Goal: Information Seeking & Learning: Check status

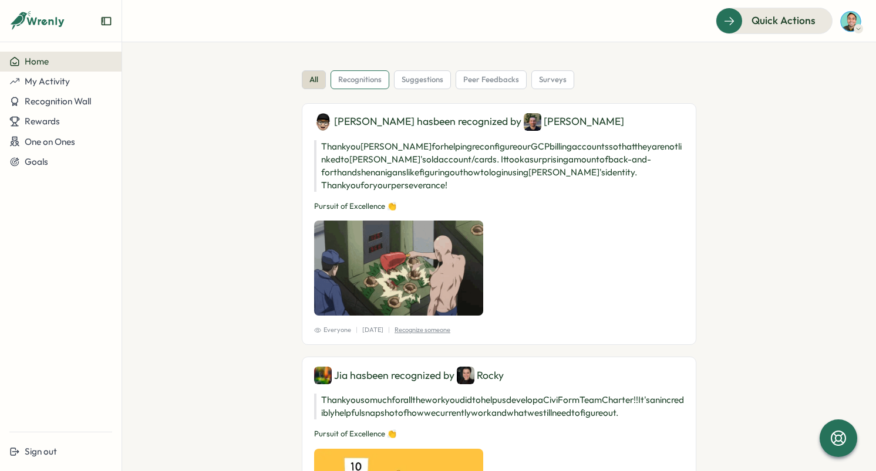
click at [354, 81] on span "recognitions" at bounding box center [359, 80] width 43 height 11
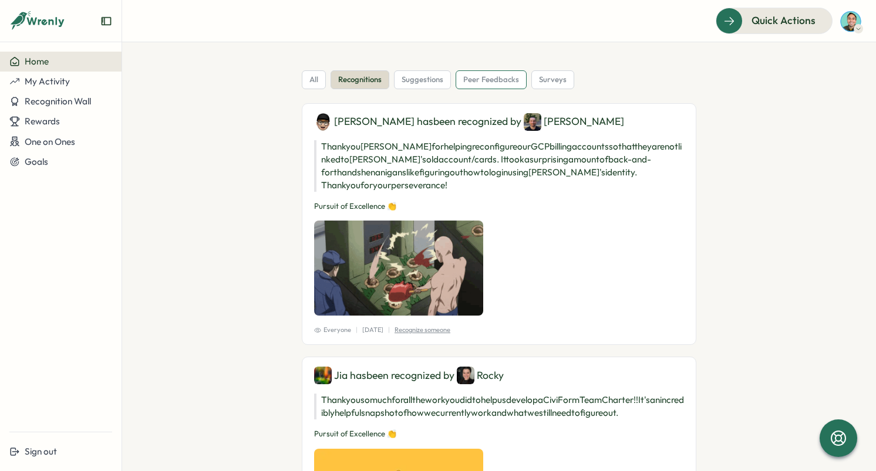
click at [506, 82] on span "peer feedbacks" at bounding box center [491, 80] width 56 height 11
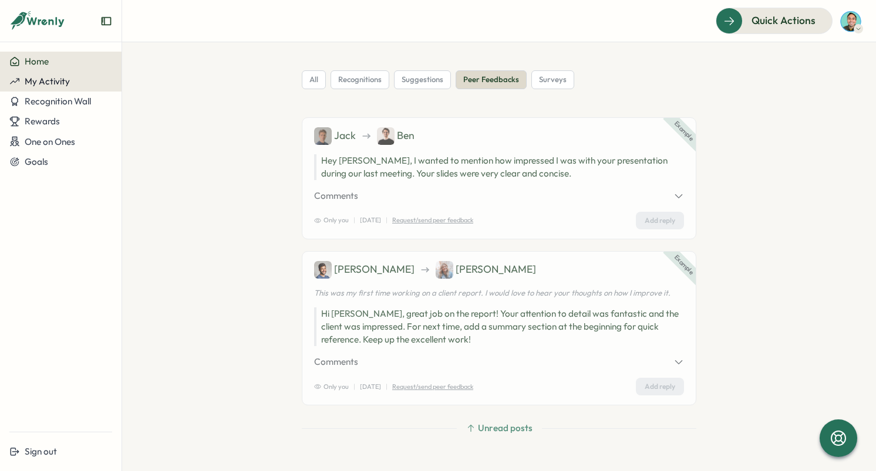
click at [88, 87] on button "My Activity" at bounding box center [60, 82] width 121 height 20
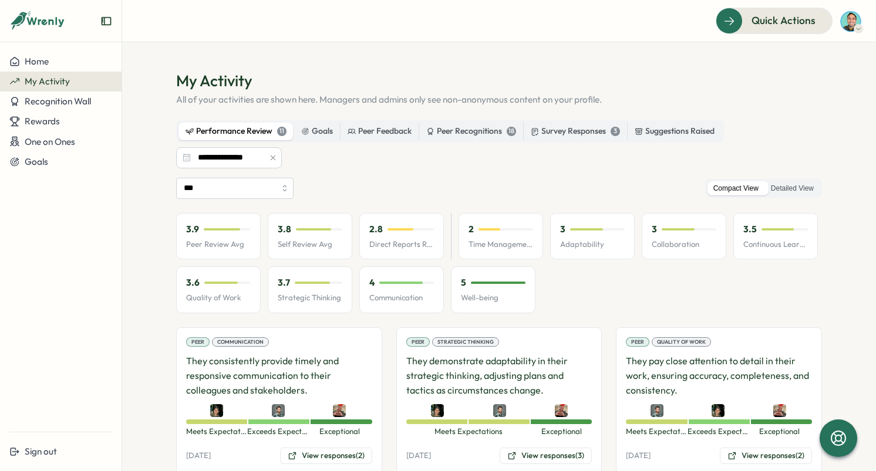
click at [418, 134] on div "Peer Recognitions 18" at bounding box center [470, 132] width 104 height 18
click at [396, 136] on div "Peer Feedback" at bounding box center [379, 131] width 64 height 13
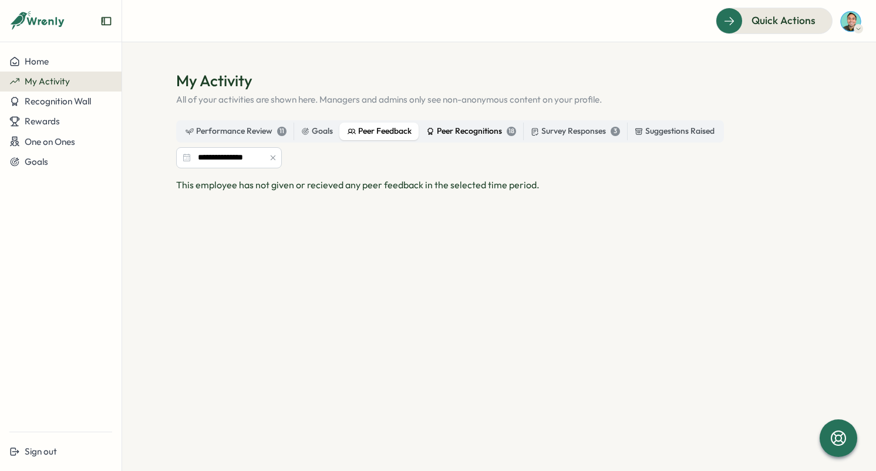
click at [470, 131] on div "Peer Recognitions 18" at bounding box center [471, 131] width 90 height 13
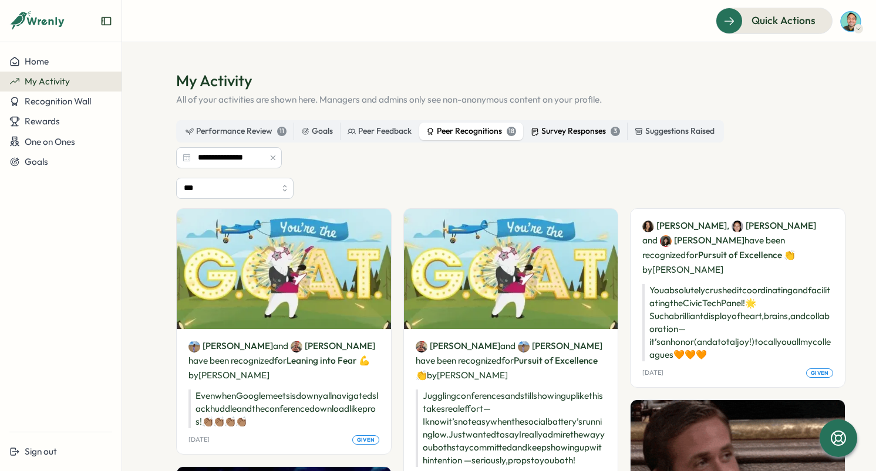
click at [599, 132] on div "Survey Responses 3" at bounding box center [575, 131] width 89 height 13
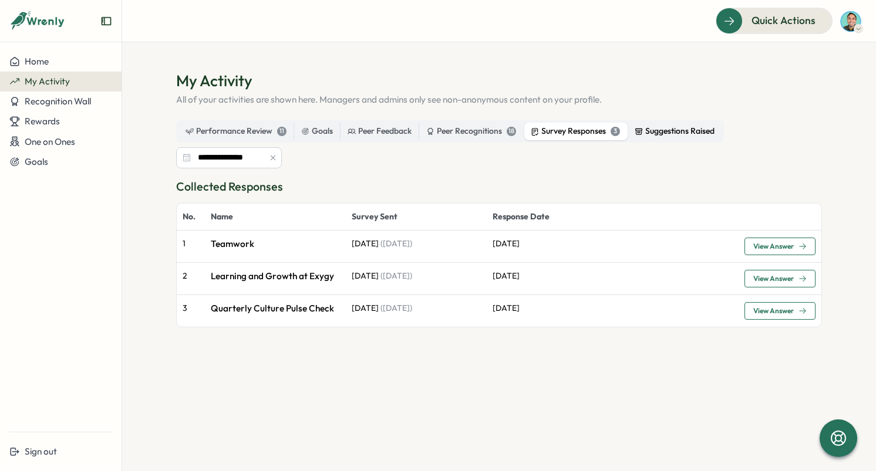
click at [651, 138] on label "Suggestions Raised" at bounding box center [674, 132] width 94 height 18
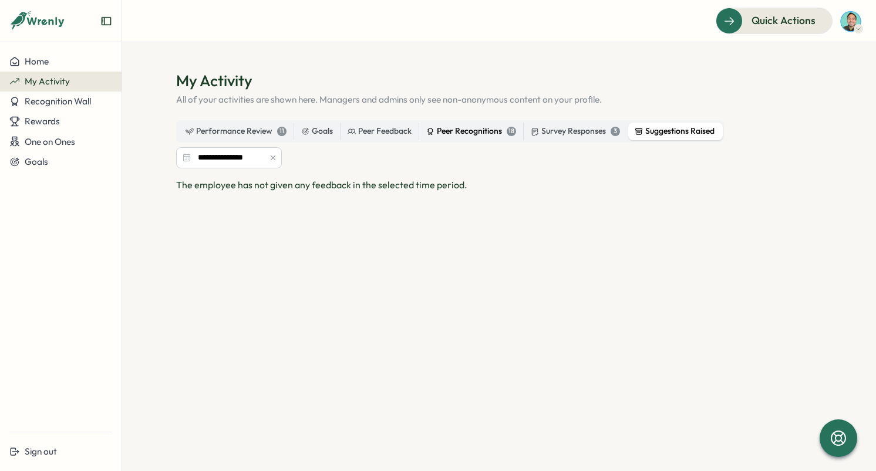
click at [461, 132] on div "Peer Recognitions 18" at bounding box center [471, 131] width 90 height 13
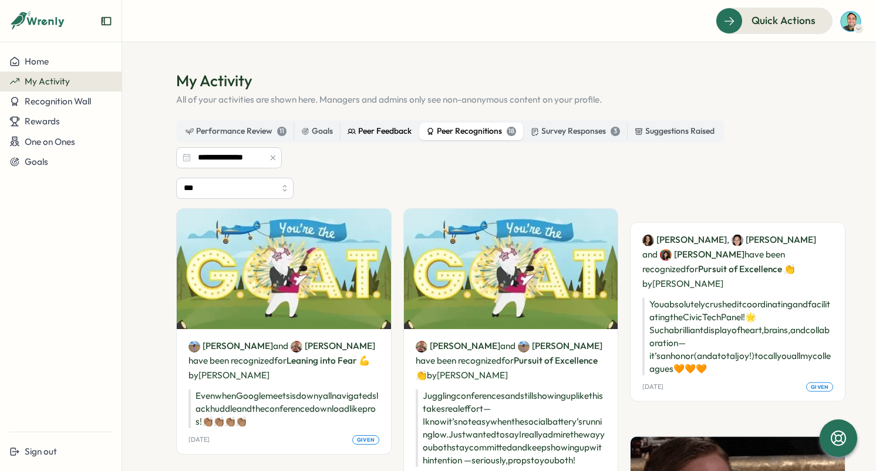
click at [383, 129] on div "Peer Feedback" at bounding box center [379, 131] width 64 height 13
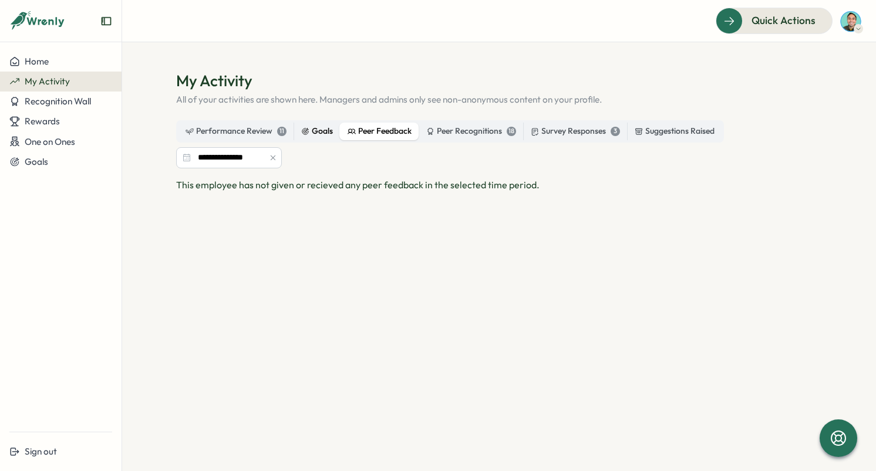
click at [303, 129] on icon at bounding box center [305, 131] width 8 height 8
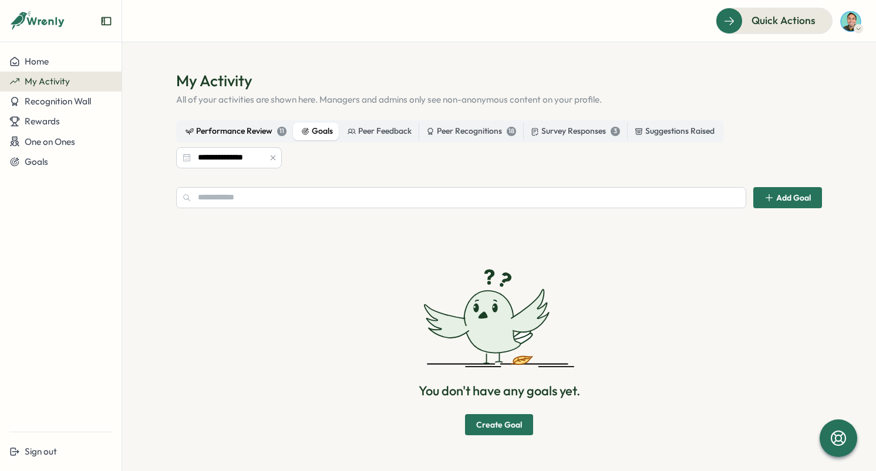
click at [229, 130] on div "Performance Review 11" at bounding box center [235, 131] width 101 height 13
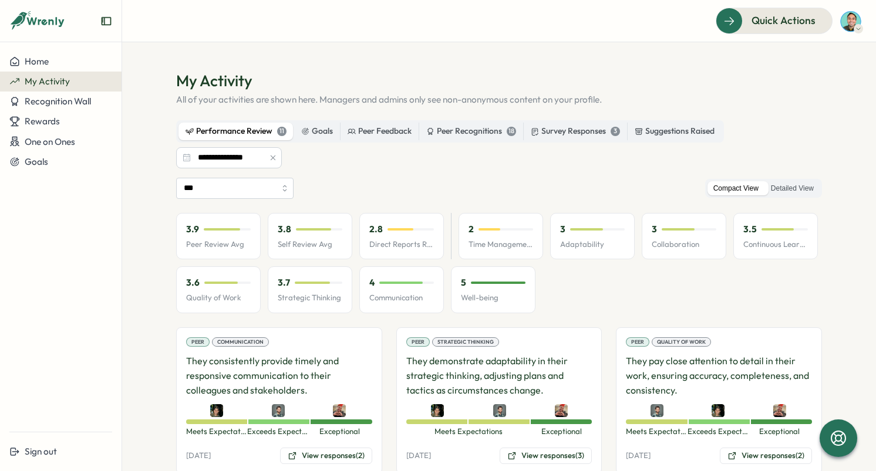
click at [269, 157] on icon "button" at bounding box center [273, 158] width 8 height 8
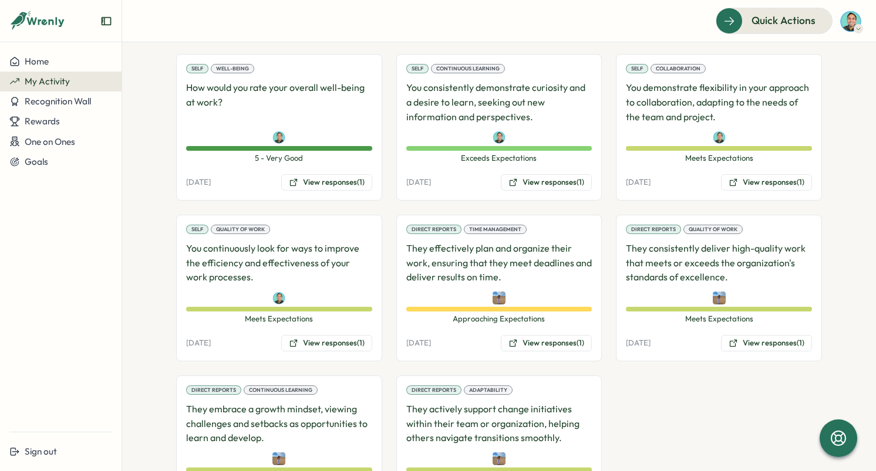
scroll to position [514, 0]
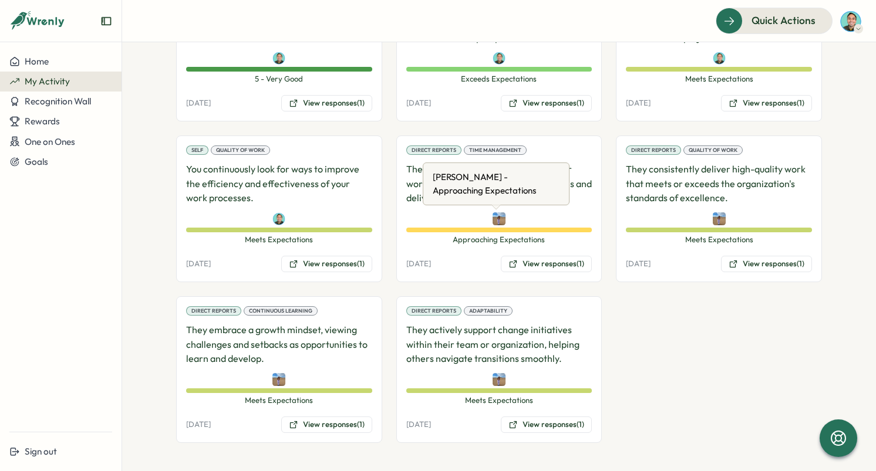
click at [494, 222] on img at bounding box center [498, 218] width 13 height 13
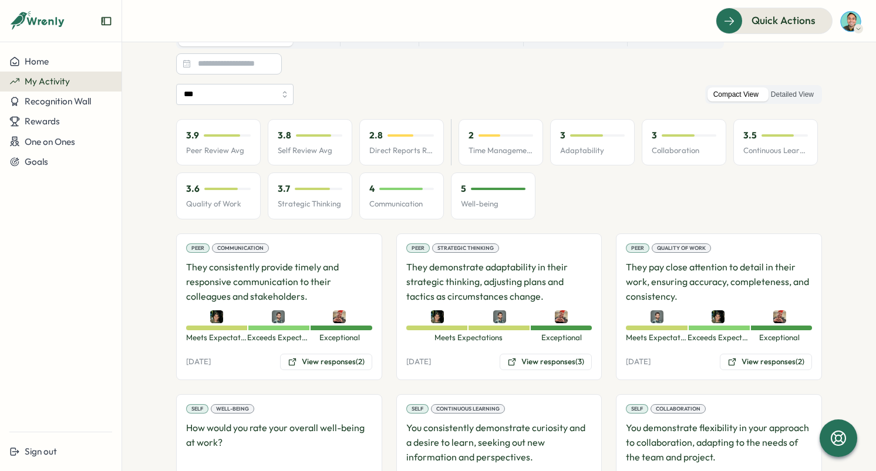
scroll to position [0, 0]
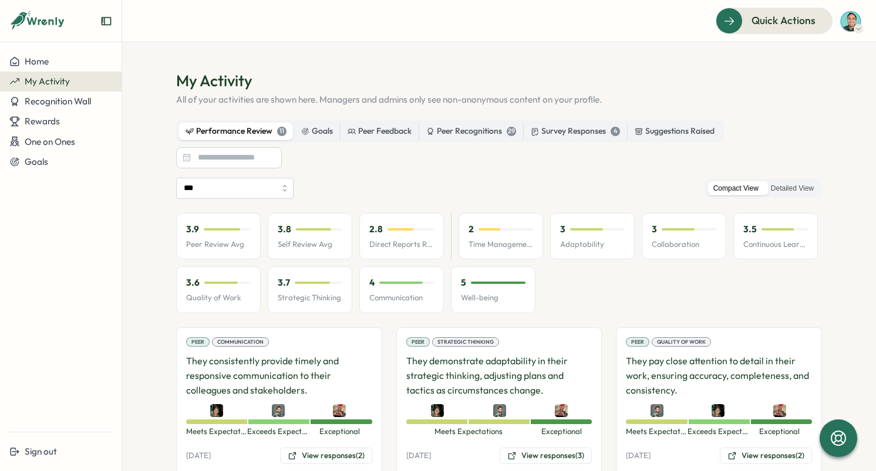
click at [72, 80] on div "My Activity" at bounding box center [60, 81] width 103 height 11
click at [792, 181] on label "Detailed View" at bounding box center [792, 188] width 55 height 15
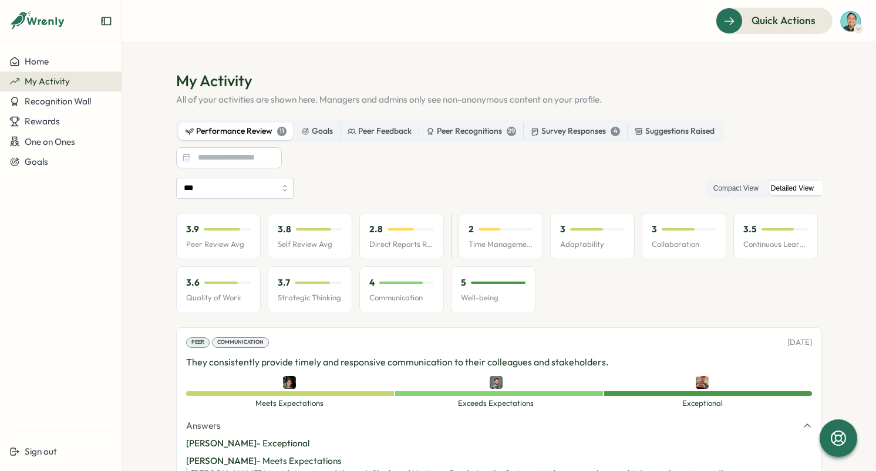
click at [362, 167] on div "Performance Review 11 Goals Peer Feedback Peer Recognitions 29 Survey Responses…" at bounding box center [499, 144] width 646 height 48
click at [463, 130] on div "Peer Recognitions 29" at bounding box center [471, 131] width 90 height 13
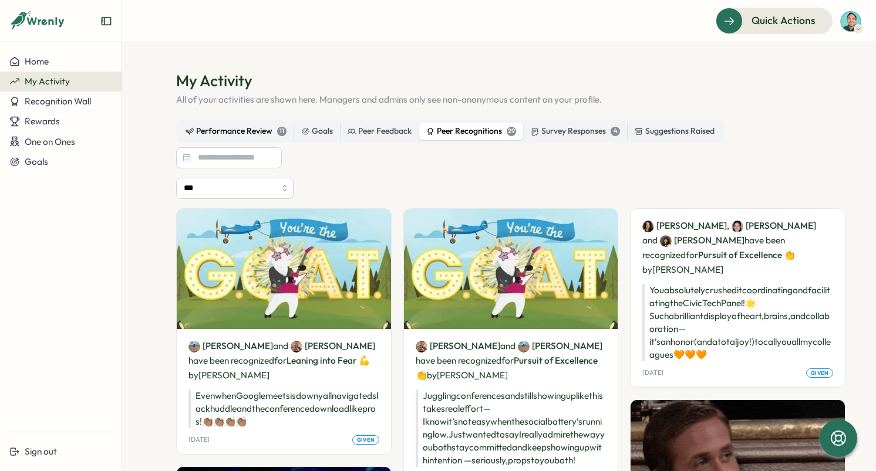
click at [254, 134] on div "Performance Review 11" at bounding box center [235, 131] width 101 height 13
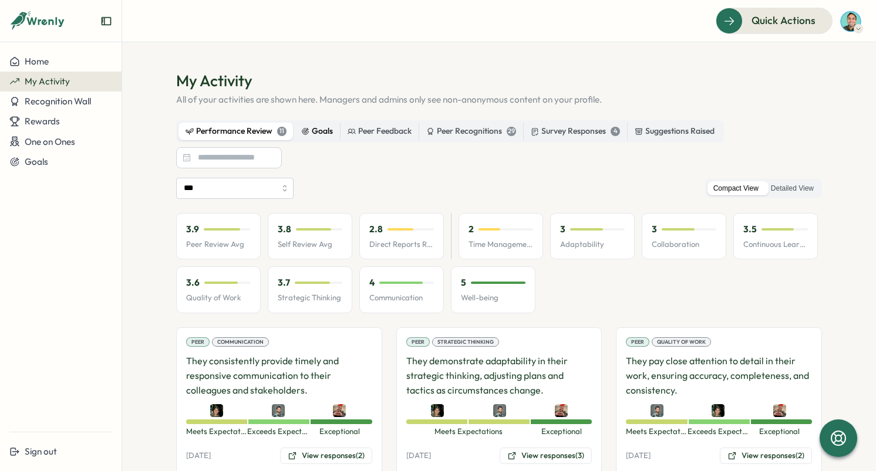
click at [327, 130] on div "Goals" at bounding box center [317, 131] width 32 height 13
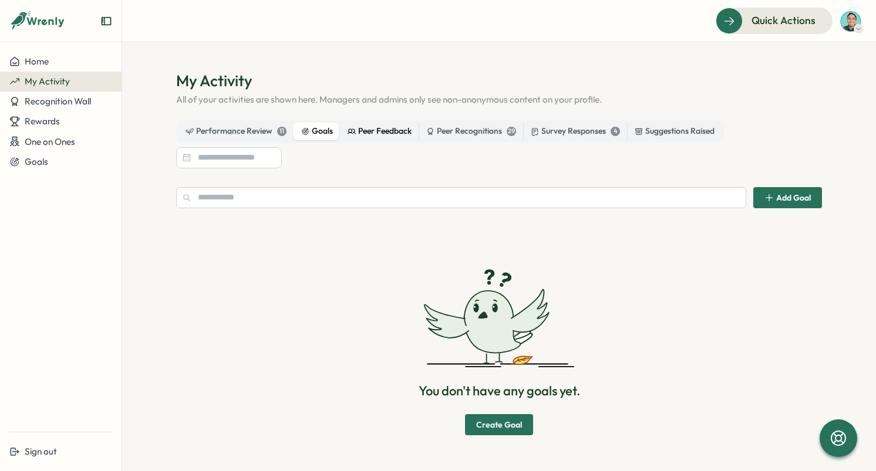
click at [381, 130] on div "Peer Feedback" at bounding box center [379, 131] width 64 height 13
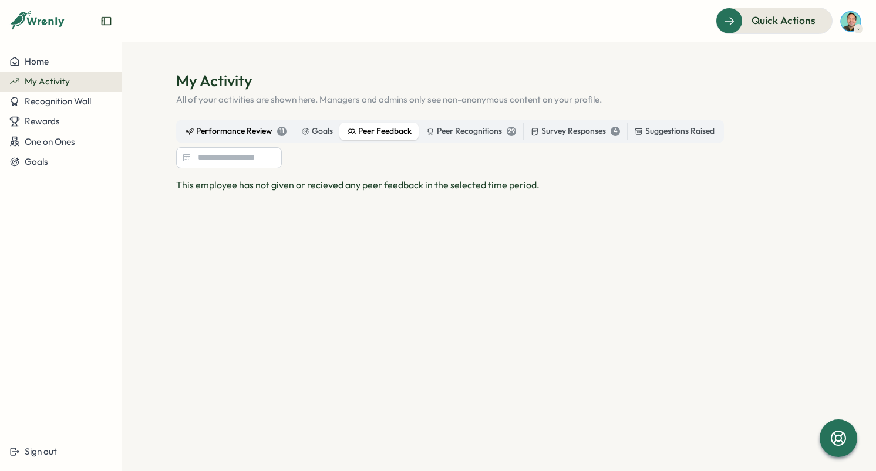
click at [253, 130] on div "Performance Review 11" at bounding box center [235, 131] width 101 height 13
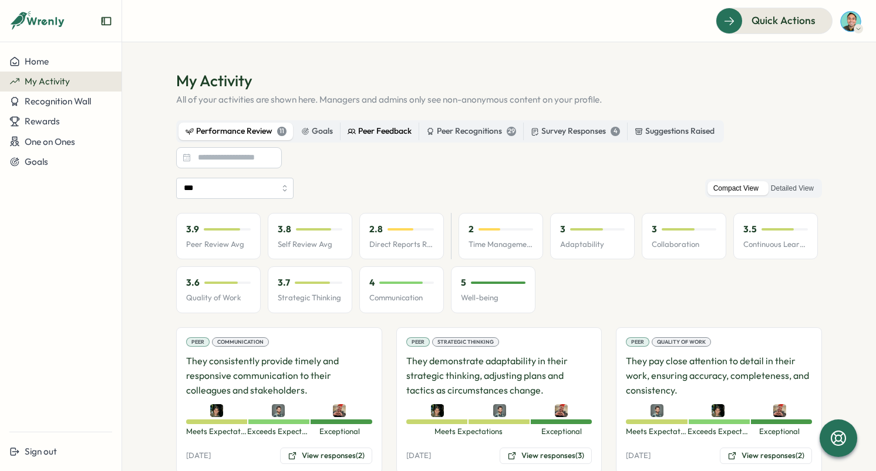
click at [384, 124] on label "Peer Feedback" at bounding box center [379, 132] width 78 height 18
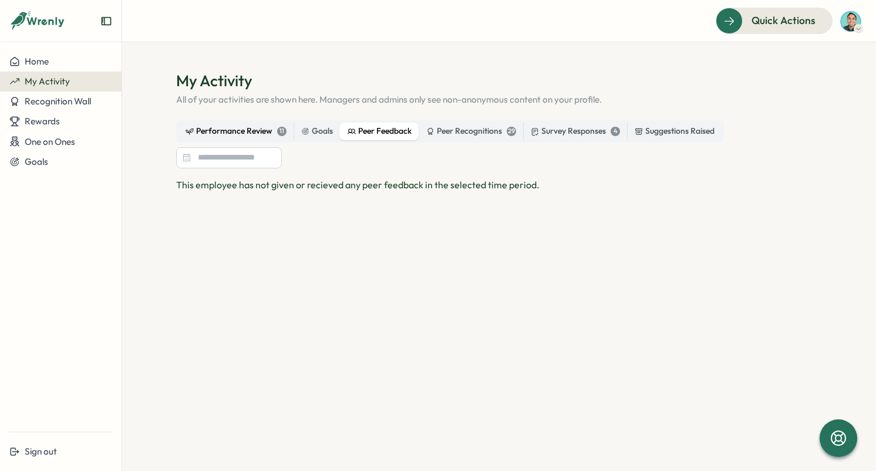
click at [258, 133] on div "Performance Review 11" at bounding box center [235, 131] width 101 height 13
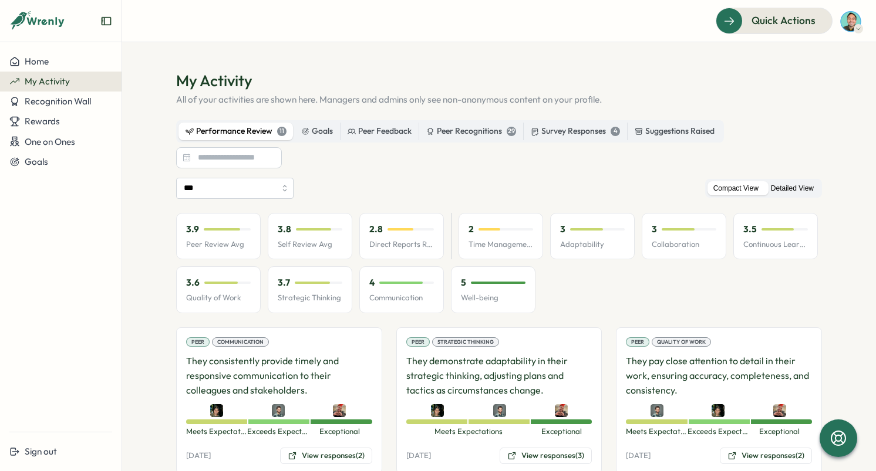
click at [795, 190] on label "Detailed View" at bounding box center [792, 188] width 55 height 15
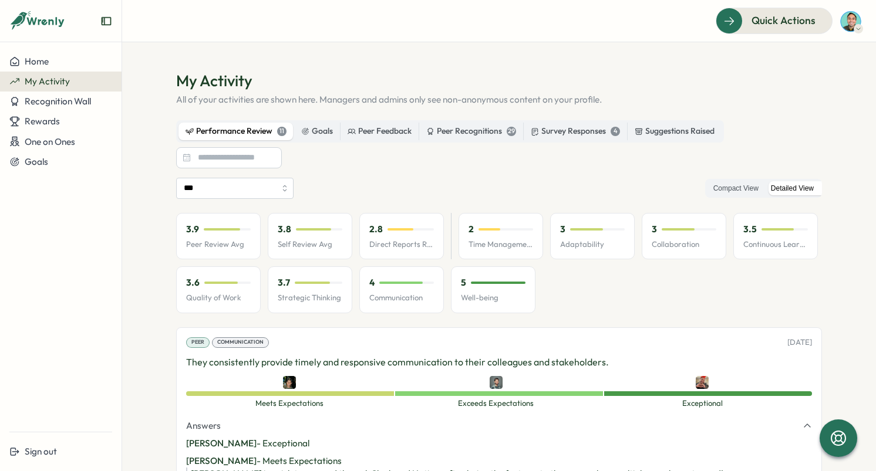
click at [794, 187] on label "Detailed View" at bounding box center [792, 188] width 55 height 15
click at [742, 187] on label "Compact View" at bounding box center [735, 188] width 57 height 15
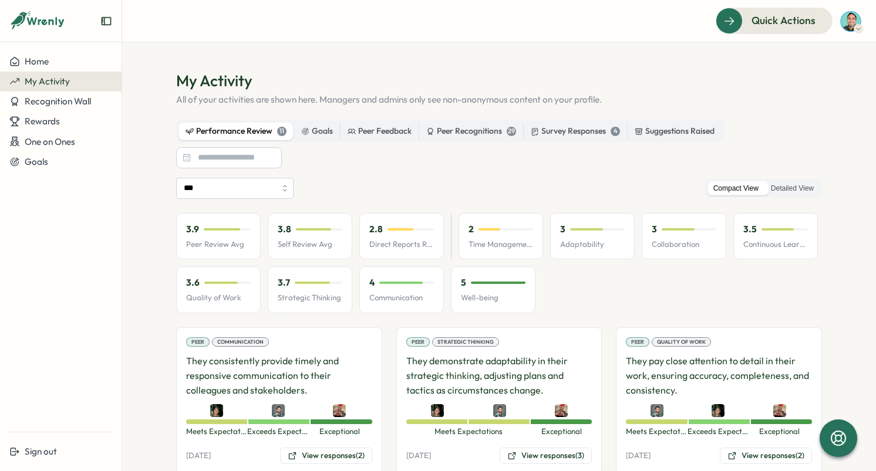
click at [212, 83] on h1 "My Activity" at bounding box center [499, 80] width 646 height 21
click at [364, 133] on div "Peer Feedback" at bounding box center [379, 131] width 64 height 13
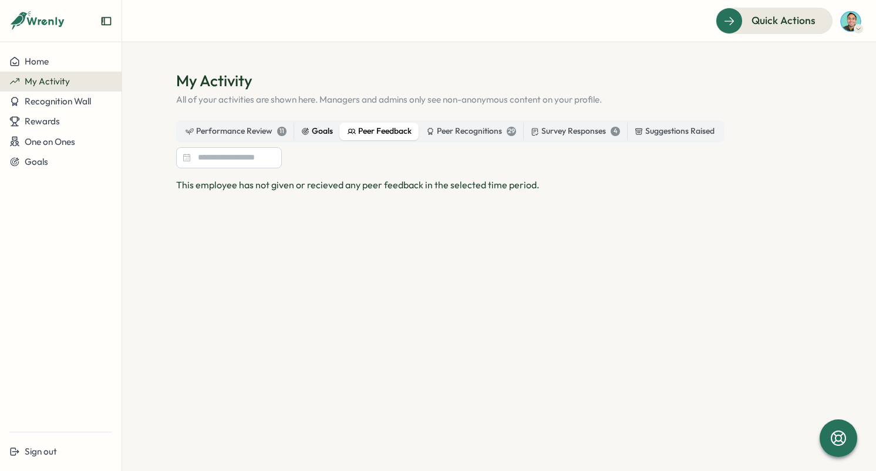
click at [320, 126] on div "Goals" at bounding box center [317, 131] width 32 height 13
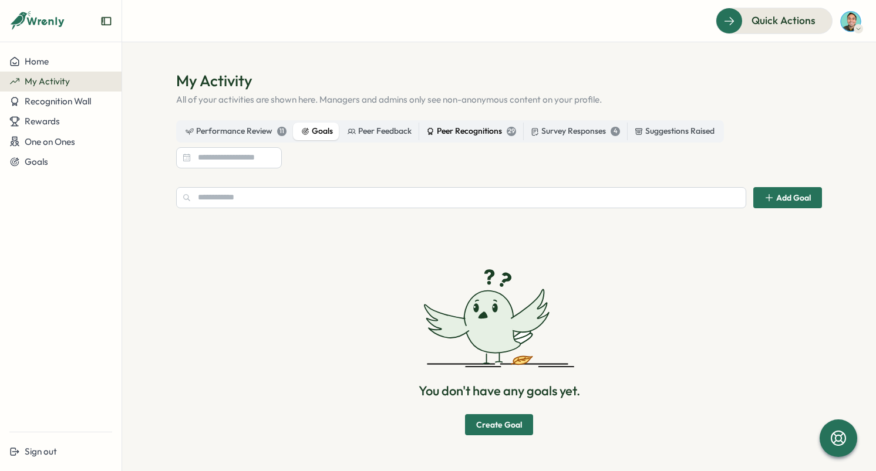
click at [450, 134] on div "Peer Recognitions 29" at bounding box center [471, 131] width 90 height 13
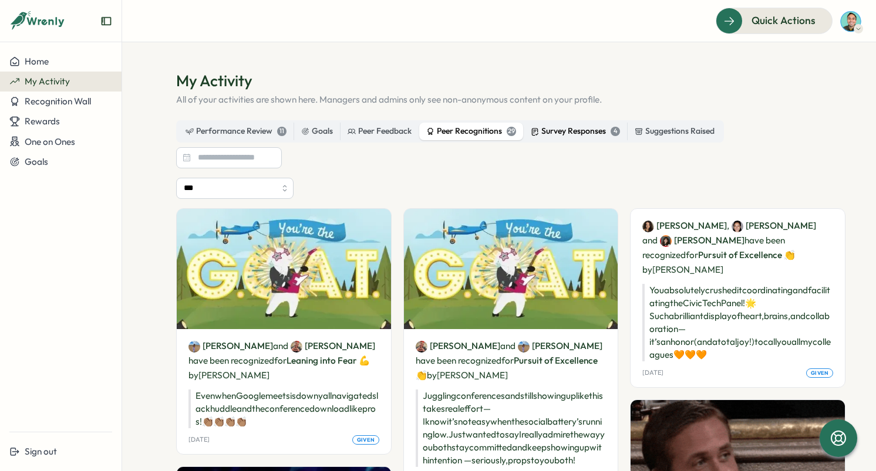
click at [560, 136] on div "Survey Responses 4" at bounding box center [575, 131] width 89 height 13
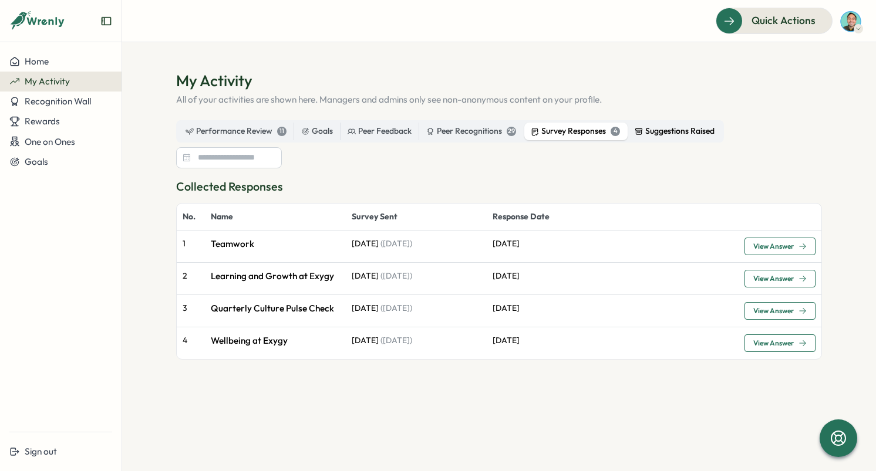
click at [659, 138] on label "Suggestions Raised" at bounding box center [674, 132] width 94 height 18
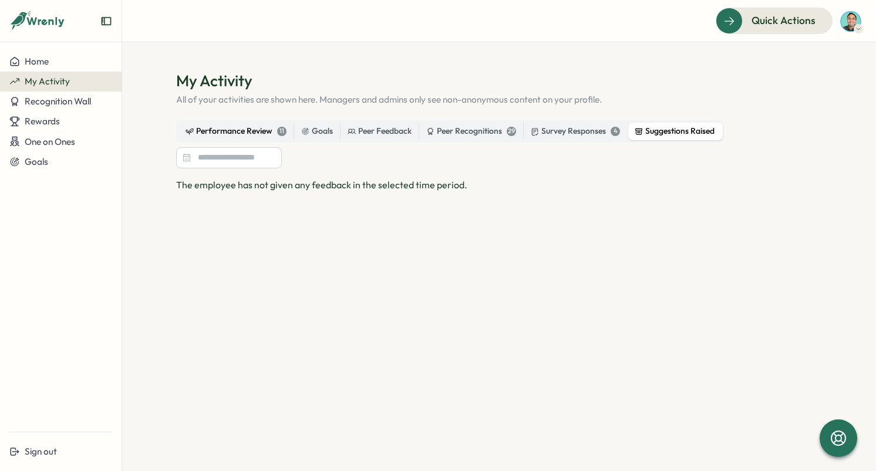
click at [217, 137] on div "Performance Review 11" at bounding box center [235, 131] width 101 height 13
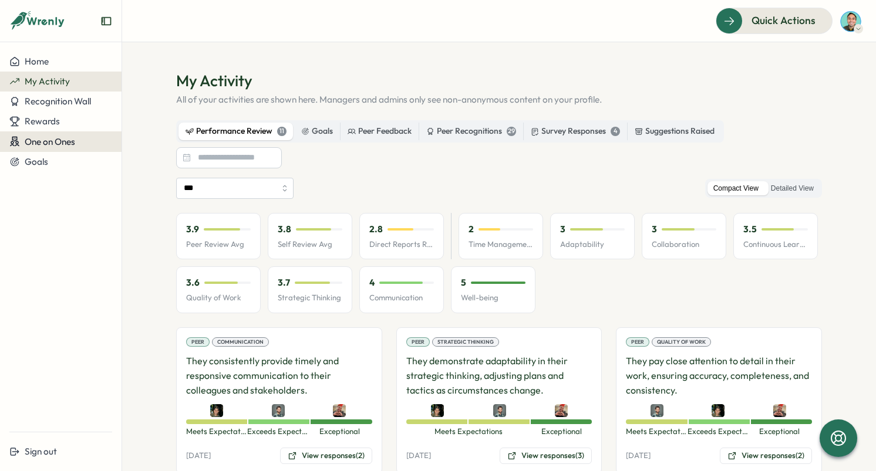
click at [67, 142] on span "One on Ones" at bounding box center [50, 141] width 50 height 11
click at [167, 138] on div "Meetings" at bounding box center [143, 142] width 66 height 38
click at [147, 140] on div "Meetings" at bounding box center [142, 142] width 36 height 13
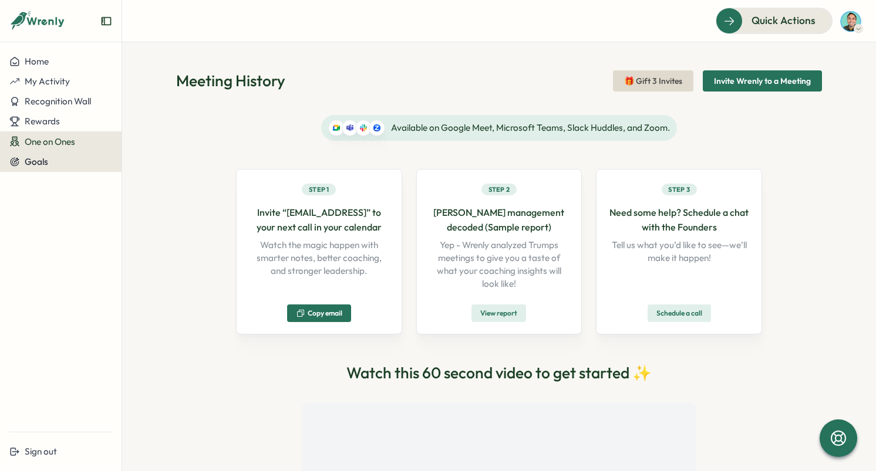
click at [72, 153] on button "Goals" at bounding box center [60, 162] width 121 height 20
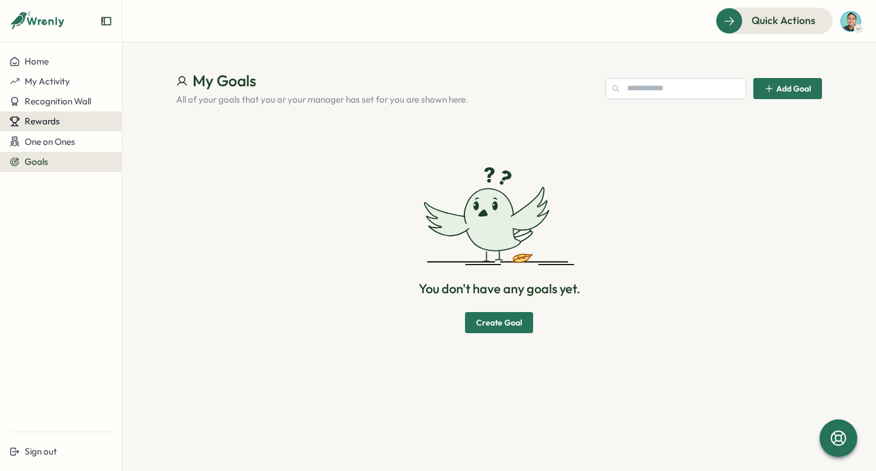
click at [75, 119] on div "Rewards" at bounding box center [60, 121] width 103 height 11
click at [77, 109] on button "Recognition Wall" at bounding box center [60, 102] width 121 height 20
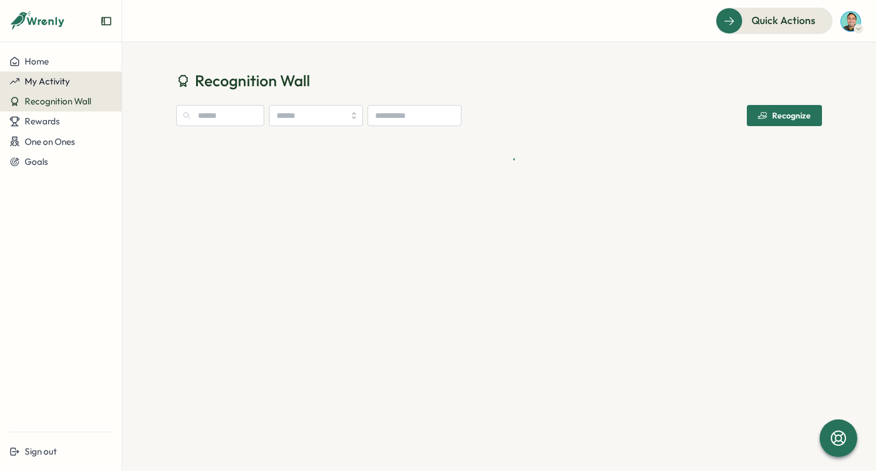
click at [77, 80] on div "My Activity" at bounding box center [60, 81] width 103 height 11
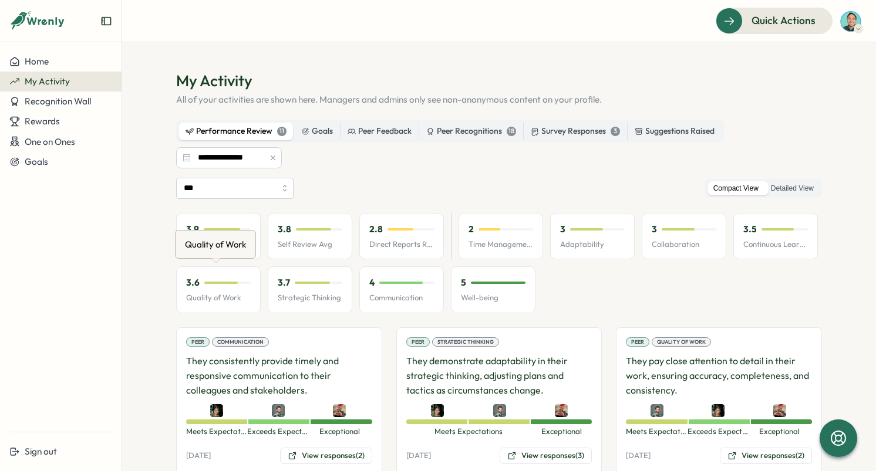
click at [239, 283] on div at bounding box center [227, 283] width 46 height 2
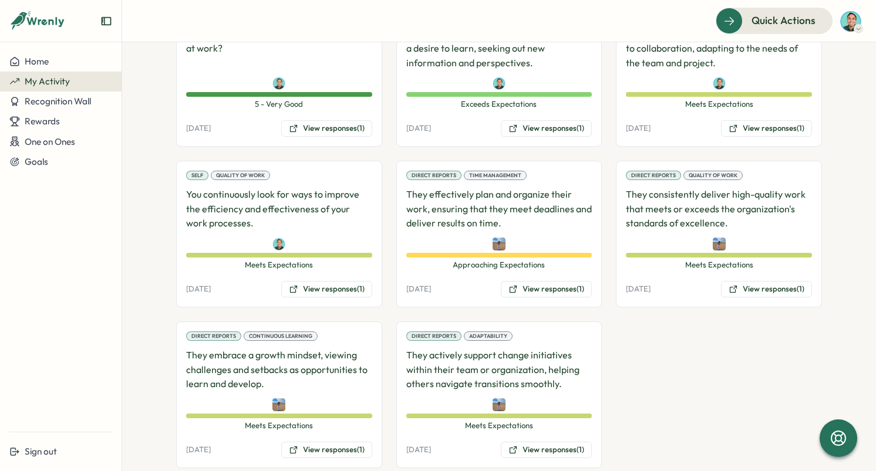
scroll to position [514, 0]
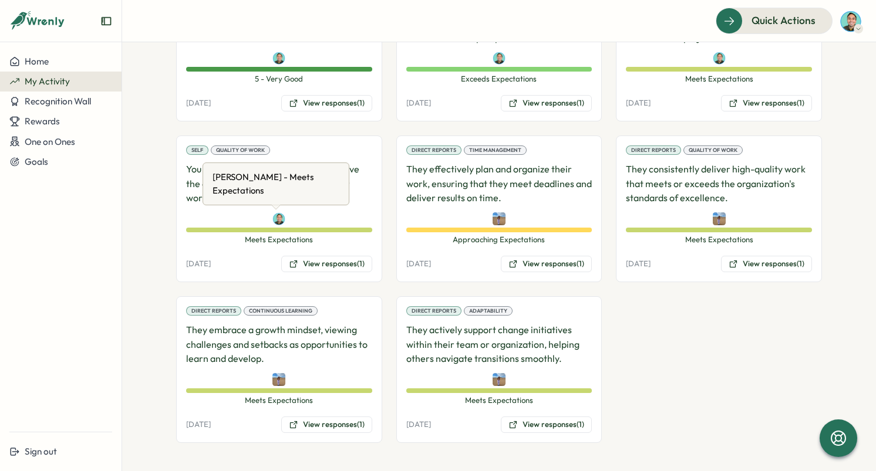
click at [280, 224] on img at bounding box center [278, 218] width 13 height 13
click at [279, 223] on img at bounding box center [278, 218] width 13 height 13
click at [278, 221] on img at bounding box center [278, 218] width 13 height 13
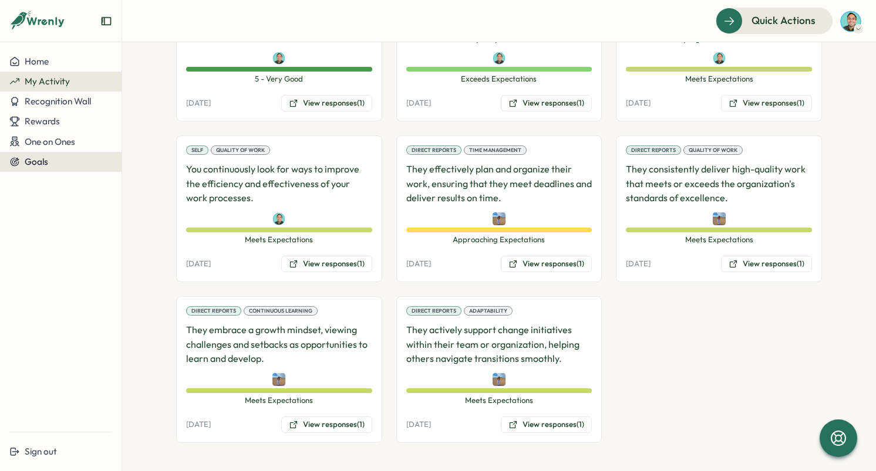
click at [65, 159] on div "Goals" at bounding box center [60, 162] width 103 height 11
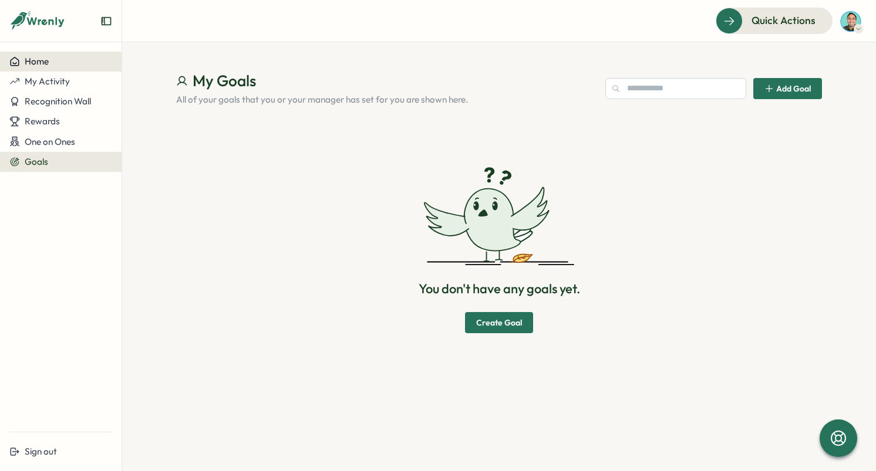
click at [65, 65] on div "Home" at bounding box center [60, 61] width 103 height 11
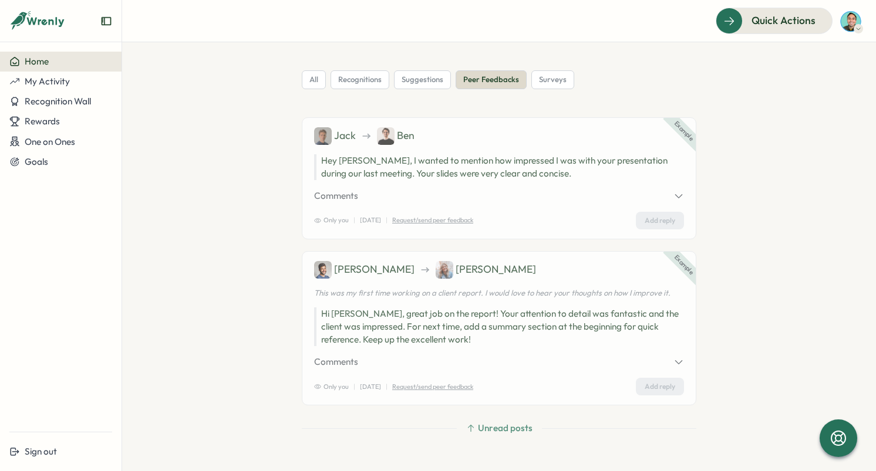
click at [103, 23] on icon "Expand sidebar" at bounding box center [106, 21] width 12 height 12
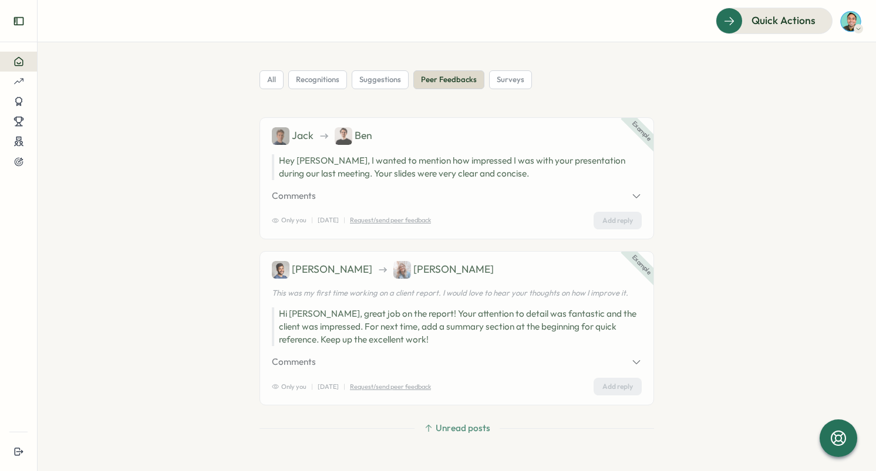
click at [20, 22] on icon "Expand sidebar" at bounding box center [19, 21] width 12 height 12
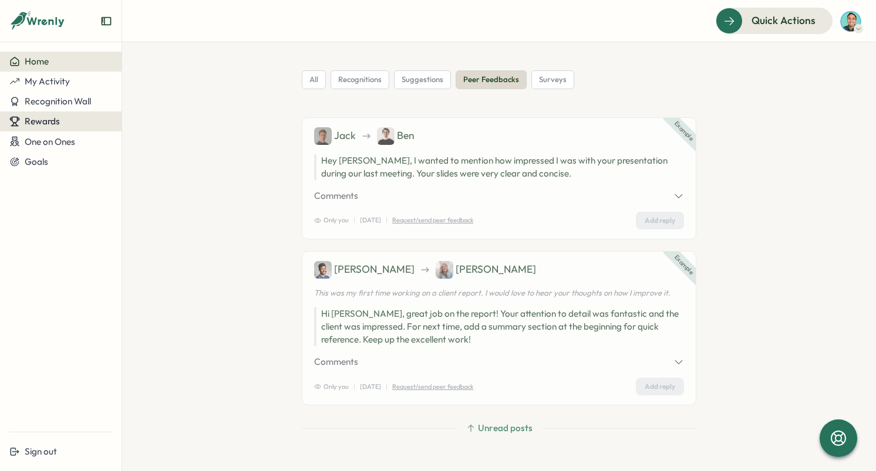
click at [56, 117] on span "Rewards" at bounding box center [42, 121] width 35 height 11
click at [52, 138] on span "One on Ones" at bounding box center [50, 141] width 50 height 11
click at [56, 123] on span "Rewards" at bounding box center [42, 121] width 35 height 11
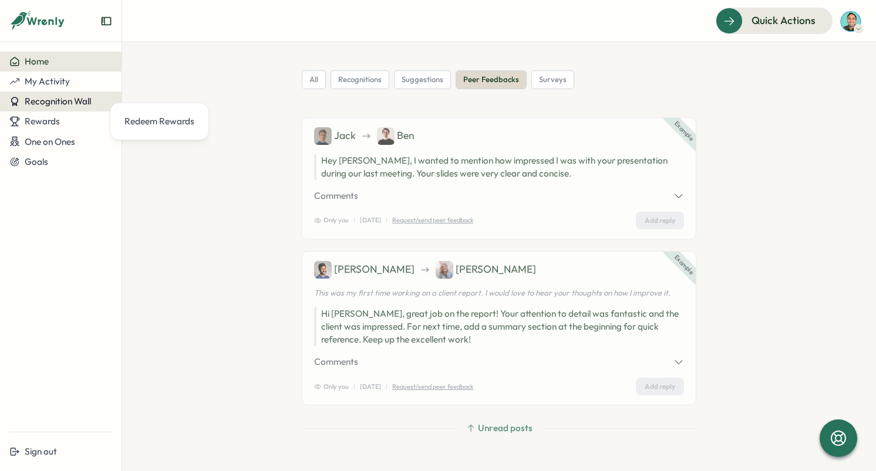
click at [56, 97] on span "Recognition Wall" at bounding box center [58, 101] width 66 height 11
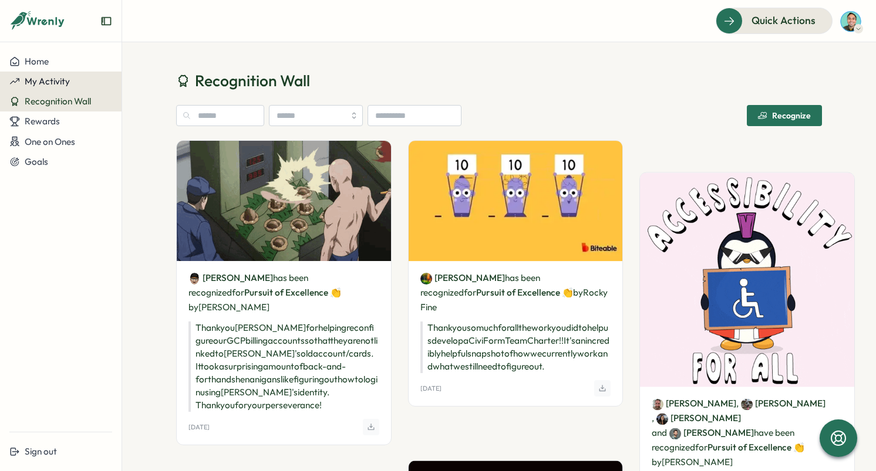
click at [59, 82] on span "My Activity" at bounding box center [47, 81] width 45 height 11
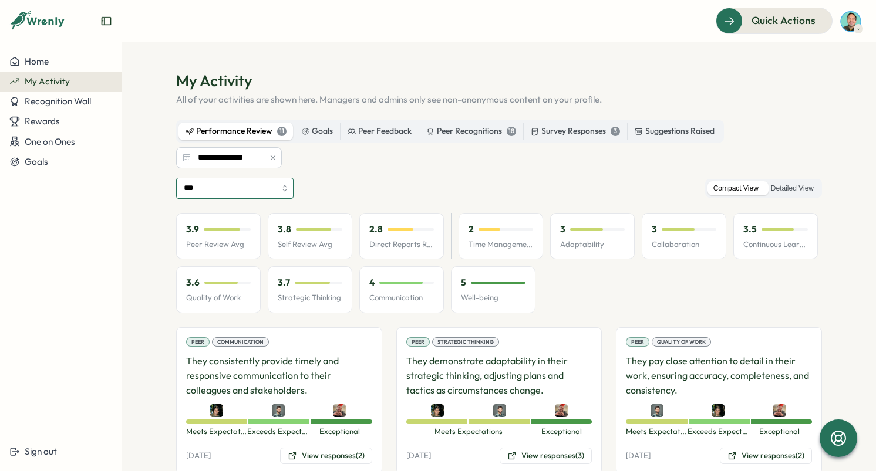
click at [263, 187] on input "***" at bounding box center [234, 188] width 117 height 21
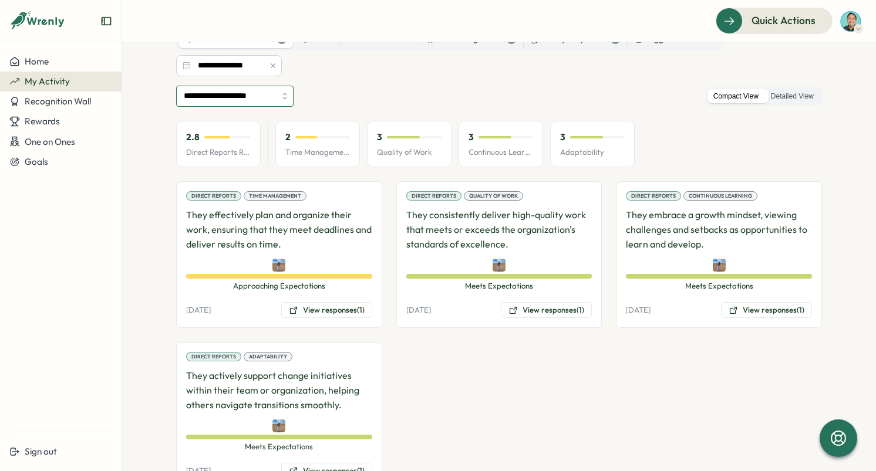
scroll to position [39, 0]
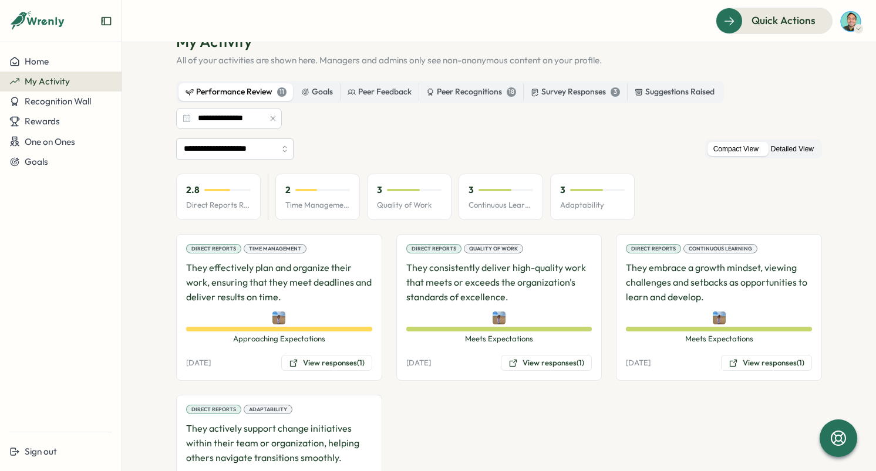
click at [806, 152] on label "Detailed View" at bounding box center [792, 149] width 55 height 15
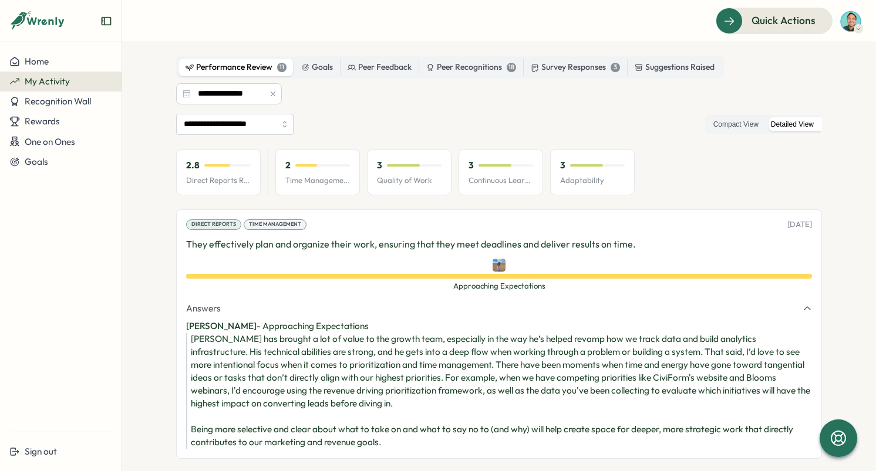
scroll to position [0, 0]
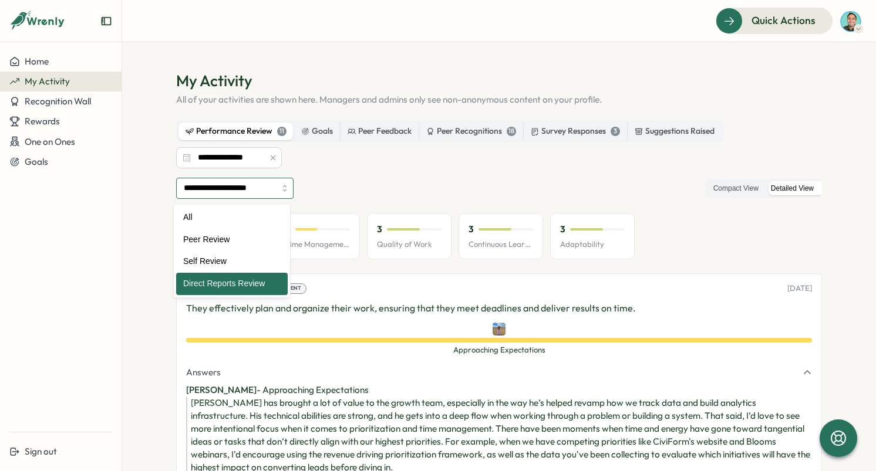
click at [224, 183] on input "**********" at bounding box center [234, 188] width 117 height 21
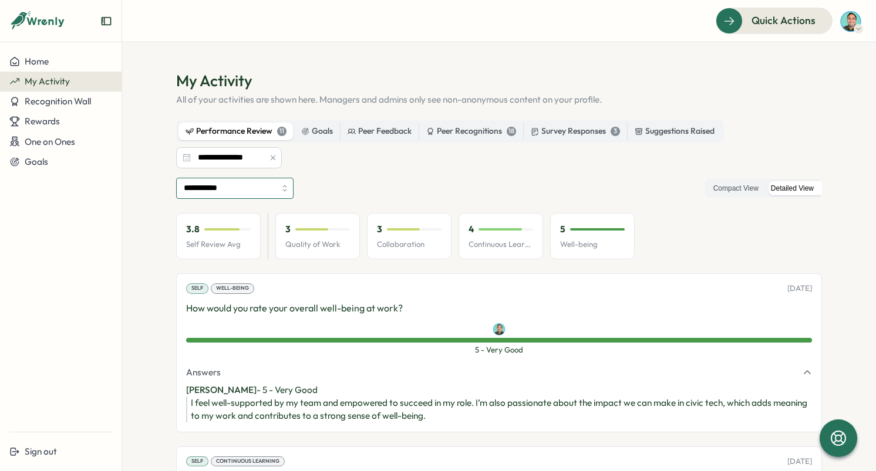
click at [261, 186] on input "**********" at bounding box center [234, 188] width 117 height 21
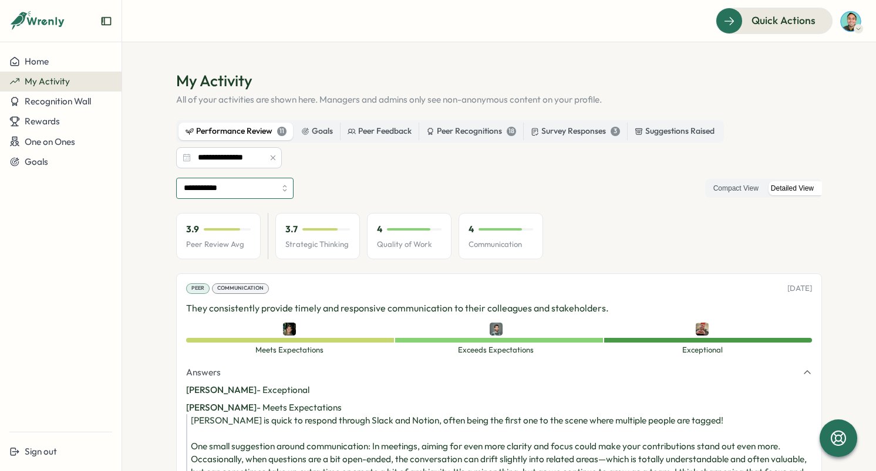
click at [237, 184] on input "**********" at bounding box center [234, 188] width 117 height 21
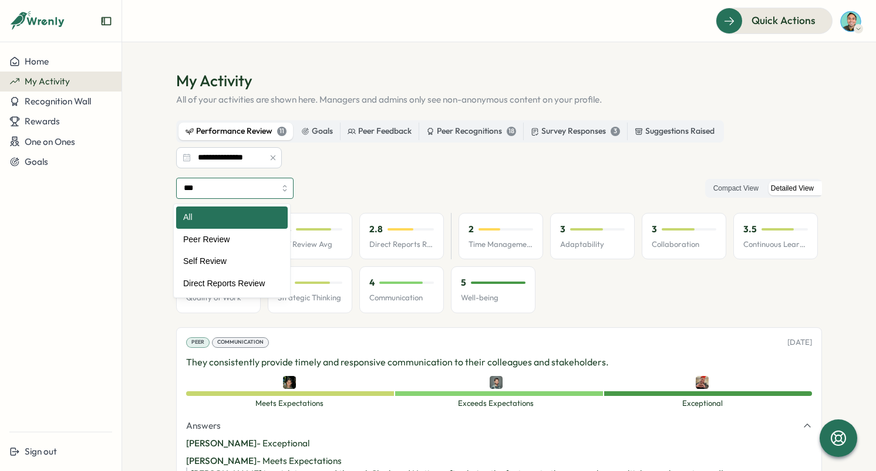
click at [249, 185] on input "***" at bounding box center [234, 188] width 117 height 21
click at [273, 185] on input "***" at bounding box center [234, 188] width 117 height 21
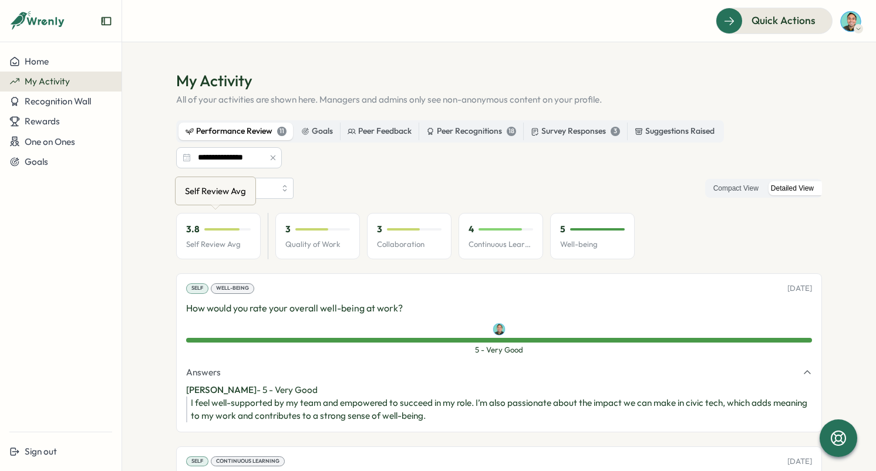
click at [255, 185] on div "Self Review Avg Self Review Avg" at bounding box center [215, 191] width 81 height 29
click at [269, 186] on input "**********" at bounding box center [234, 188] width 117 height 21
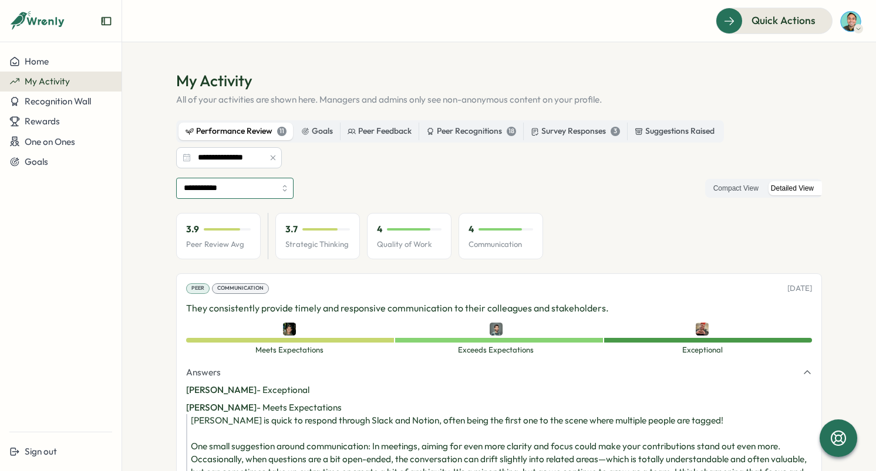
click at [275, 192] on input "**********" at bounding box center [234, 188] width 117 height 21
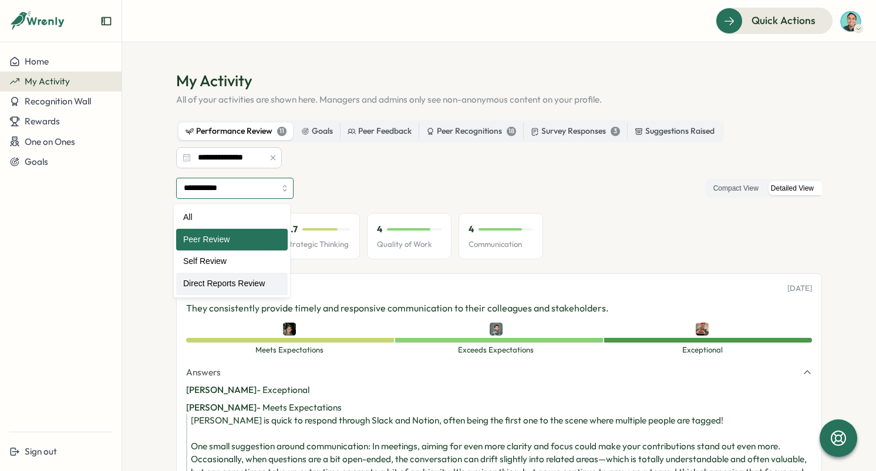
type input "**********"
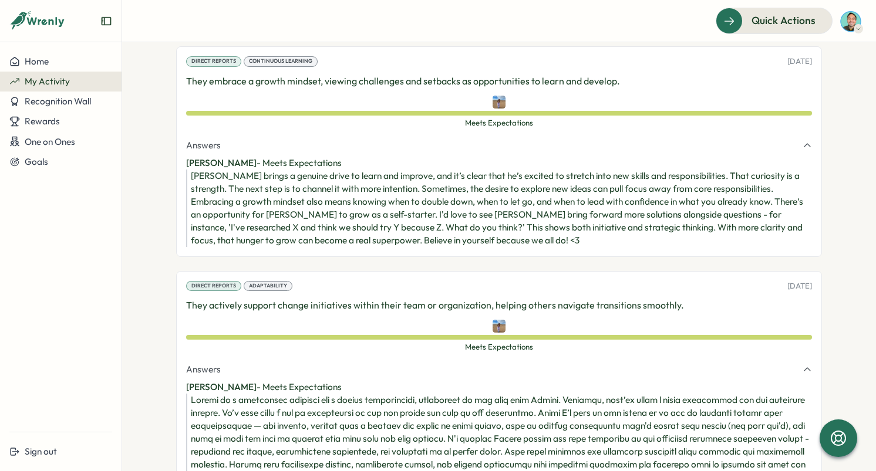
scroll to position [714, 0]
